Goal: Information Seeking & Learning: Learn about a topic

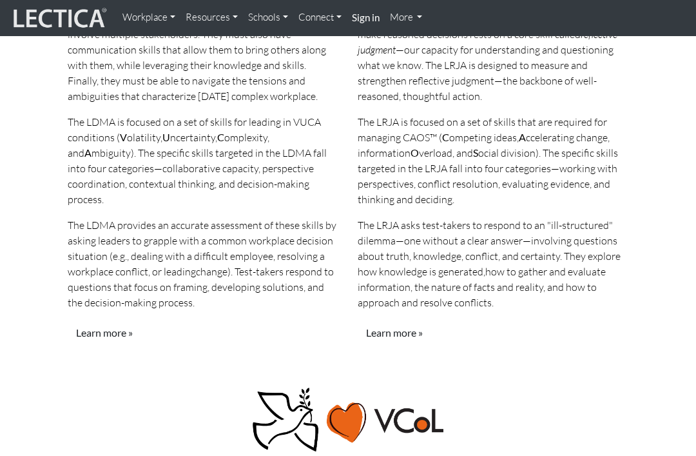
scroll to position [1356, 0]
click at [108, 332] on link "Learn more »" at bounding box center [104, 332] width 73 height 24
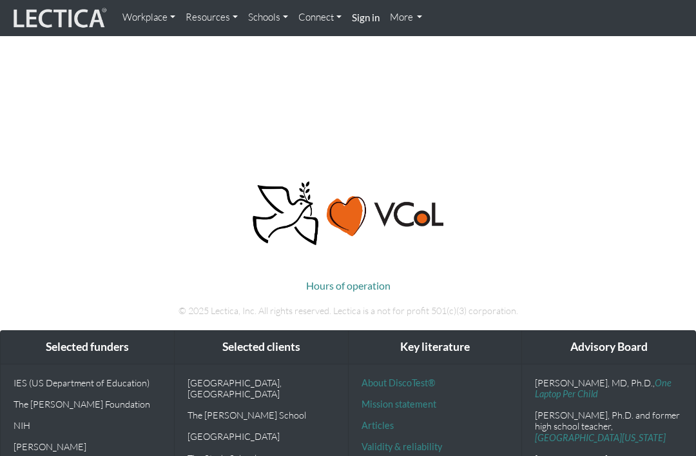
scroll to position [1220, 0]
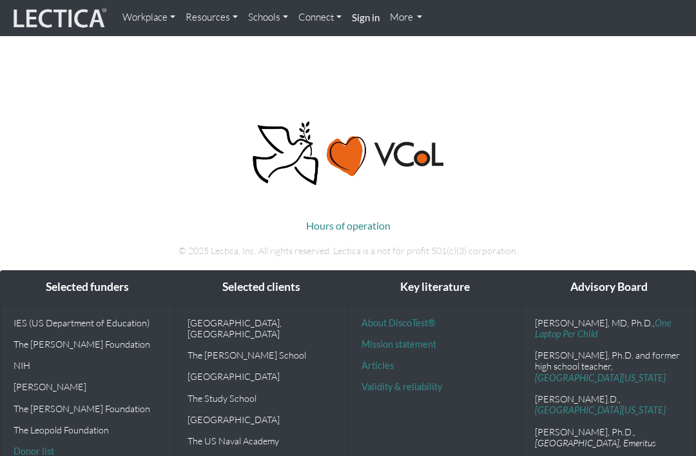
click at [430, 388] on link "Validity & reliability" at bounding box center [402, 386] width 81 height 11
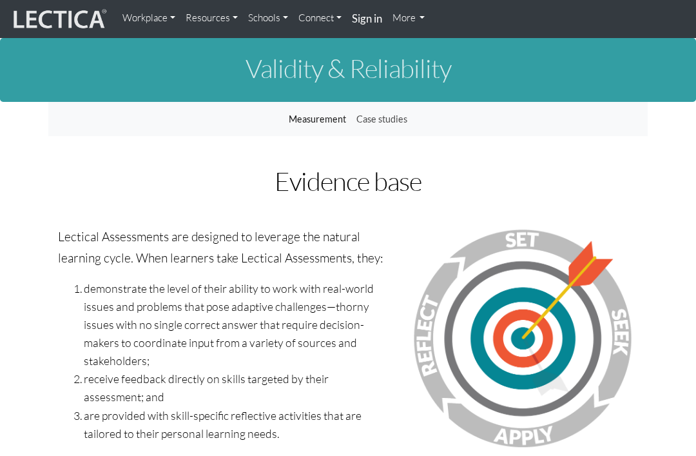
click at [422, 18] on link "More" at bounding box center [408, 18] width 43 height 26
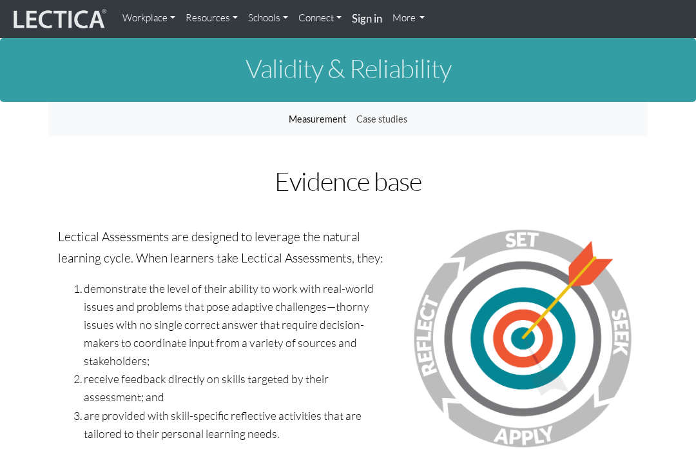
click at [426, 21] on link "More" at bounding box center [408, 18] width 43 height 26
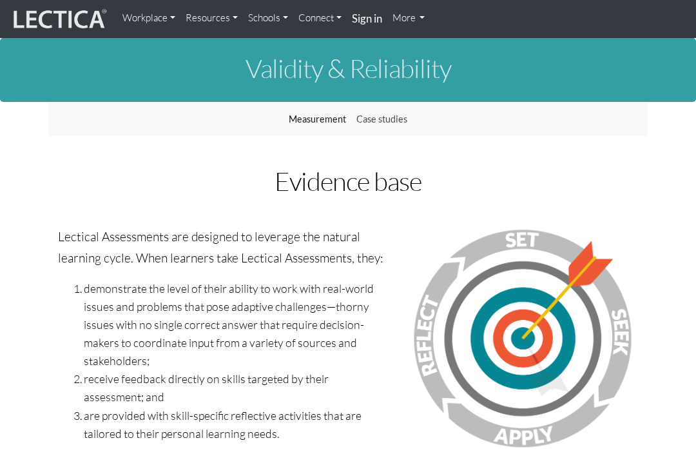
click at [327, 16] on link "Connect" at bounding box center [320, 18] width 54 height 26
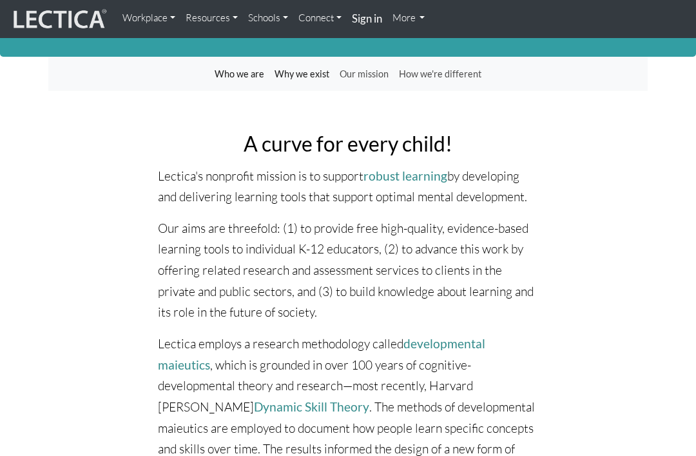
scroll to position [51, 0]
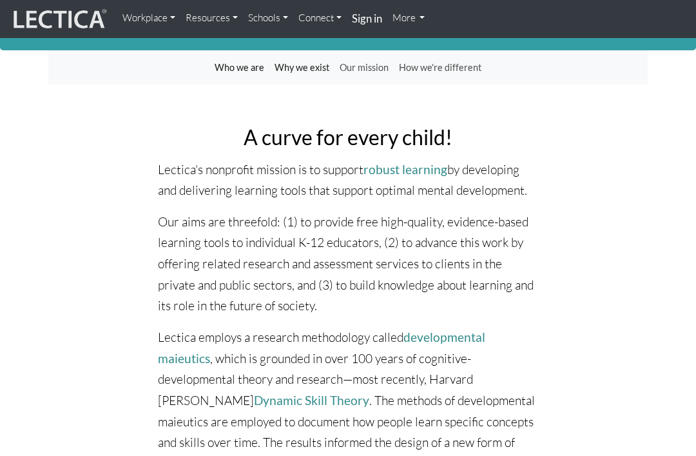
click at [255, 73] on link "Who we are" at bounding box center [240, 68] width 60 height 24
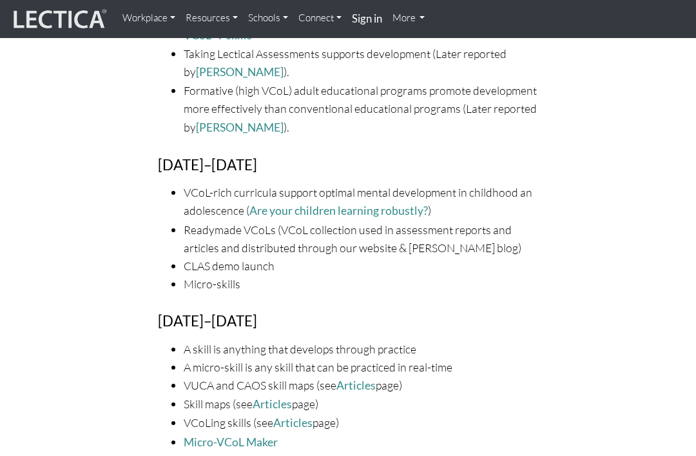
scroll to position [1825, 0]
